Goal: Task Accomplishment & Management: Manage account settings

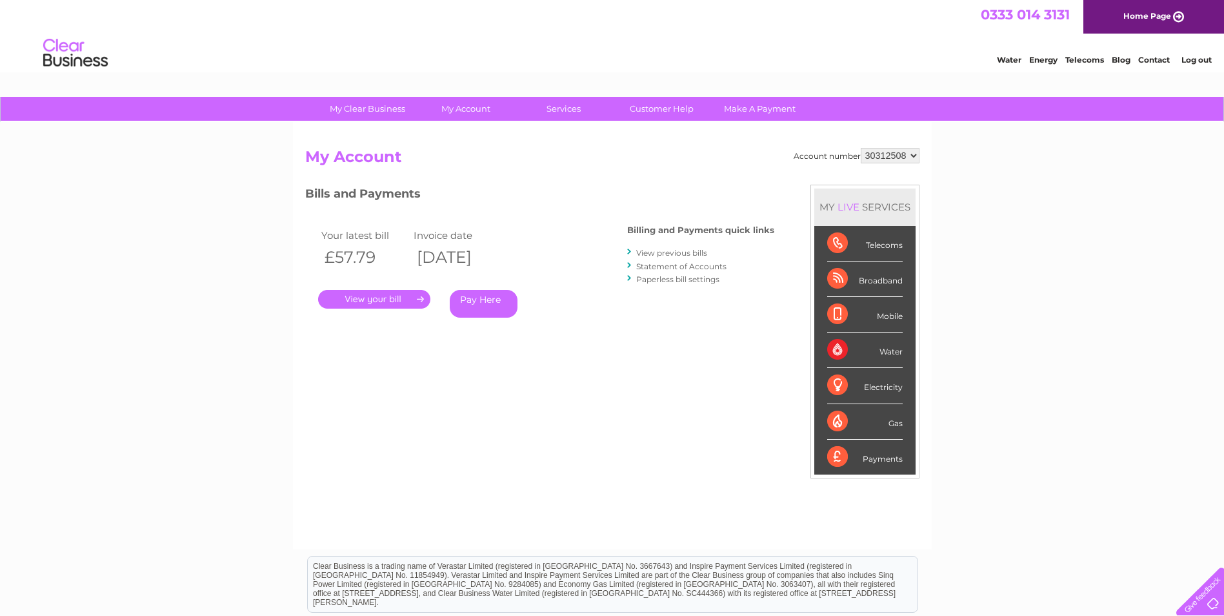
click at [672, 253] on link "View previous bills" at bounding box center [671, 253] width 71 height 10
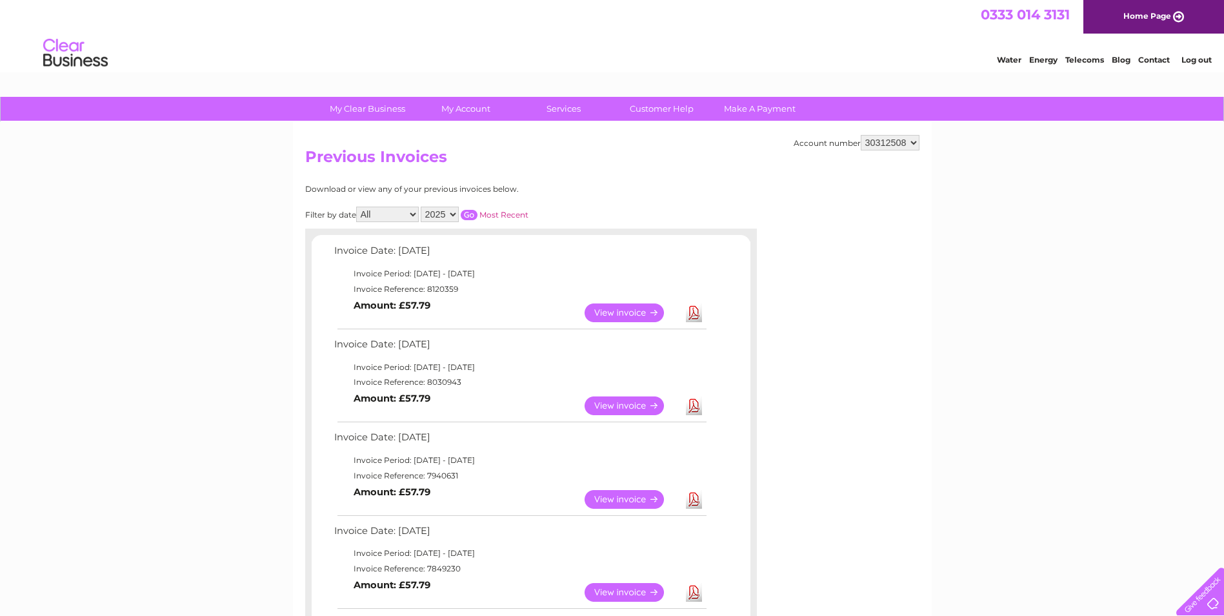
click at [697, 316] on link "Download" at bounding box center [694, 312] width 16 height 19
click at [621, 314] on link "View" at bounding box center [632, 312] width 95 height 19
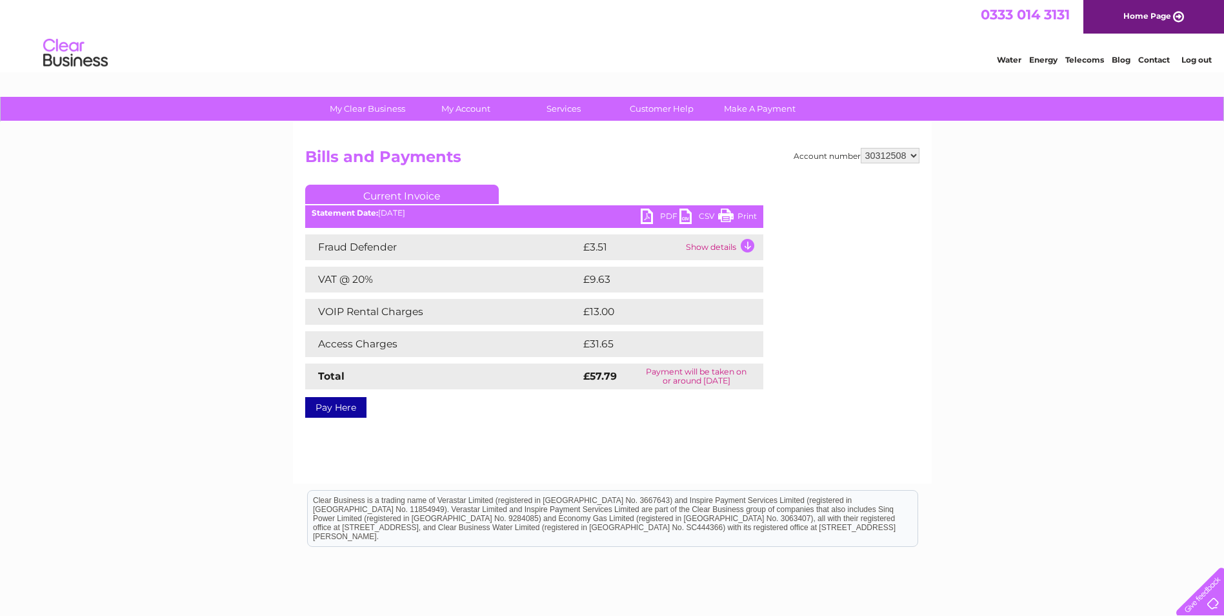
click at [655, 206] on ul "Current Invoice" at bounding box center [534, 197] width 458 height 24
click at [643, 216] on link "PDF" at bounding box center [660, 217] width 39 height 19
